Goal: Check status: Check status

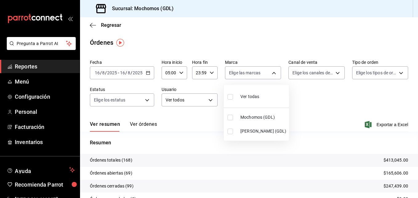
click at [231, 130] on input "checkbox" at bounding box center [230, 131] width 6 height 6
checkbox input "true"
type input "9cac9703-0c5a-4d8b-addd-5b6b571d65b9"
click at [229, 131] on input "checkbox" at bounding box center [230, 131] width 6 height 6
checkbox input "false"
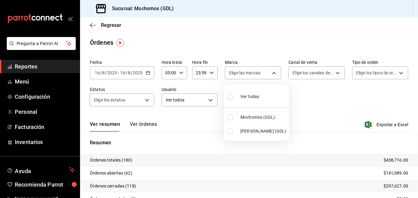
click at [229, 131] on input "checkbox" at bounding box center [230, 131] width 6 height 6
checkbox input "true"
type input "9cac9703-0c5a-4d8b-addd-5b6b571d65b9"
click at [230, 133] on input "checkbox" at bounding box center [230, 131] width 6 height 6
checkbox input "false"
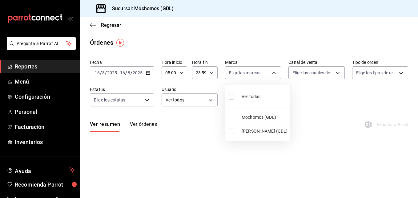
click at [230, 133] on input "checkbox" at bounding box center [232, 131] width 6 height 6
checkbox input "true"
type input "9cac9703-0c5a-4d8b-addd-5b6b571d65b9"
click at [230, 130] on input "checkbox" at bounding box center [232, 131] width 6 height 6
checkbox input "false"
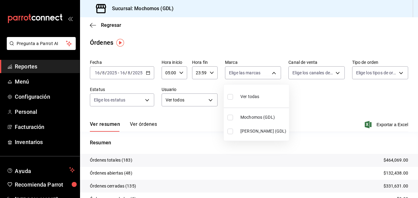
click at [231, 130] on input "checkbox" at bounding box center [230, 131] width 6 height 6
checkbox input "true"
type input "9cac9703-0c5a-4d8b-addd-5b6b571d65b9"
